Goal: Navigation & Orientation: Find specific page/section

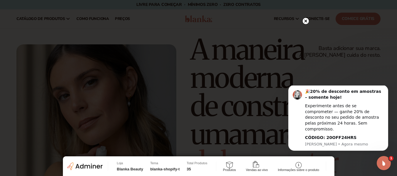
click at [306, 21] on icon at bounding box center [305, 21] width 3 height 3
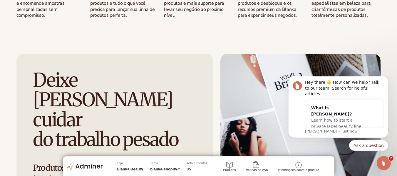
scroll to position [735, 0]
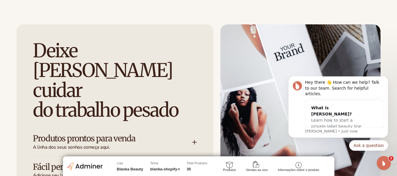
click at [192, 134] on div "Produtos prontos para venda A linha dos seus sonhos começa aqui." at bounding box center [112, 142] width 159 height 16
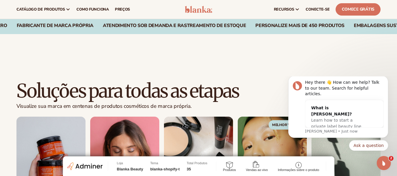
scroll to position [412, 0]
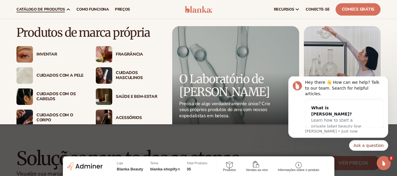
click at [53, 4] on link "catálogo de produtos" at bounding box center [44, 9] width 60 height 19
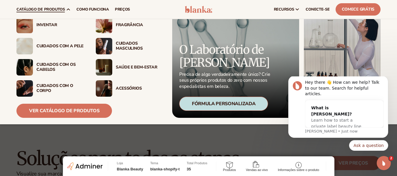
click at [53, 47] on div "Cuidados com a pele" at bounding box center [60, 46] width 48 height 5
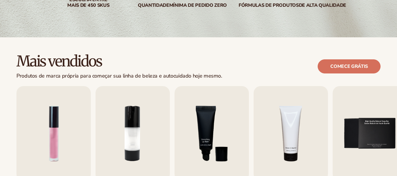
scroll to position [176, 0]
